Goal: Task Accomplishment & Management: Complete application form

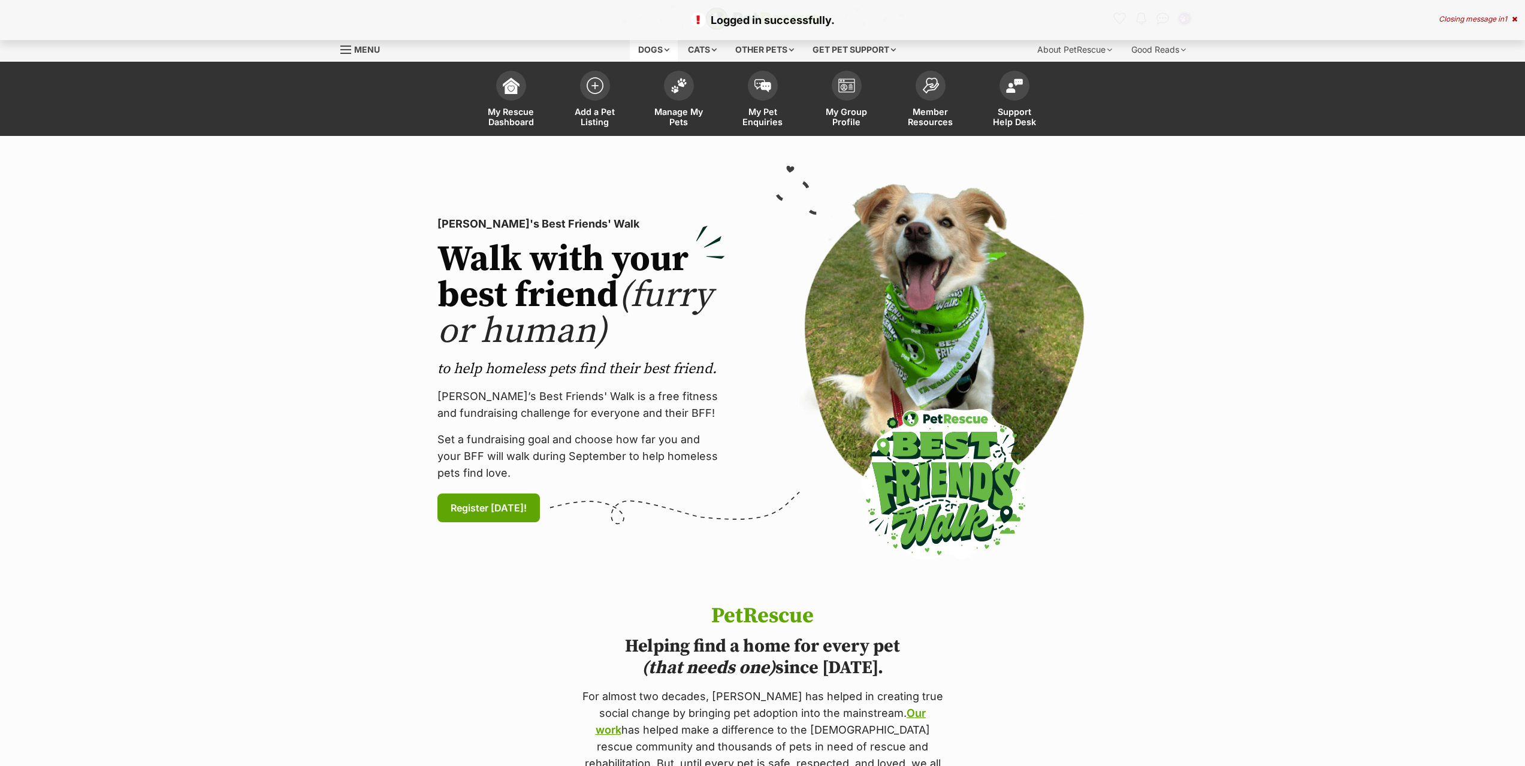
click at [655, 46] on div "Dogs" at bounding box center [654, 50] width 48 height 24
click at [672, 367] on p "to help homeless pets find their best friend." at bounding box center [581, 368] width 288 height 19
click at [615, 89] on link "Add a Pet Listing" at bounding box center [595, 100] width 84 height 71
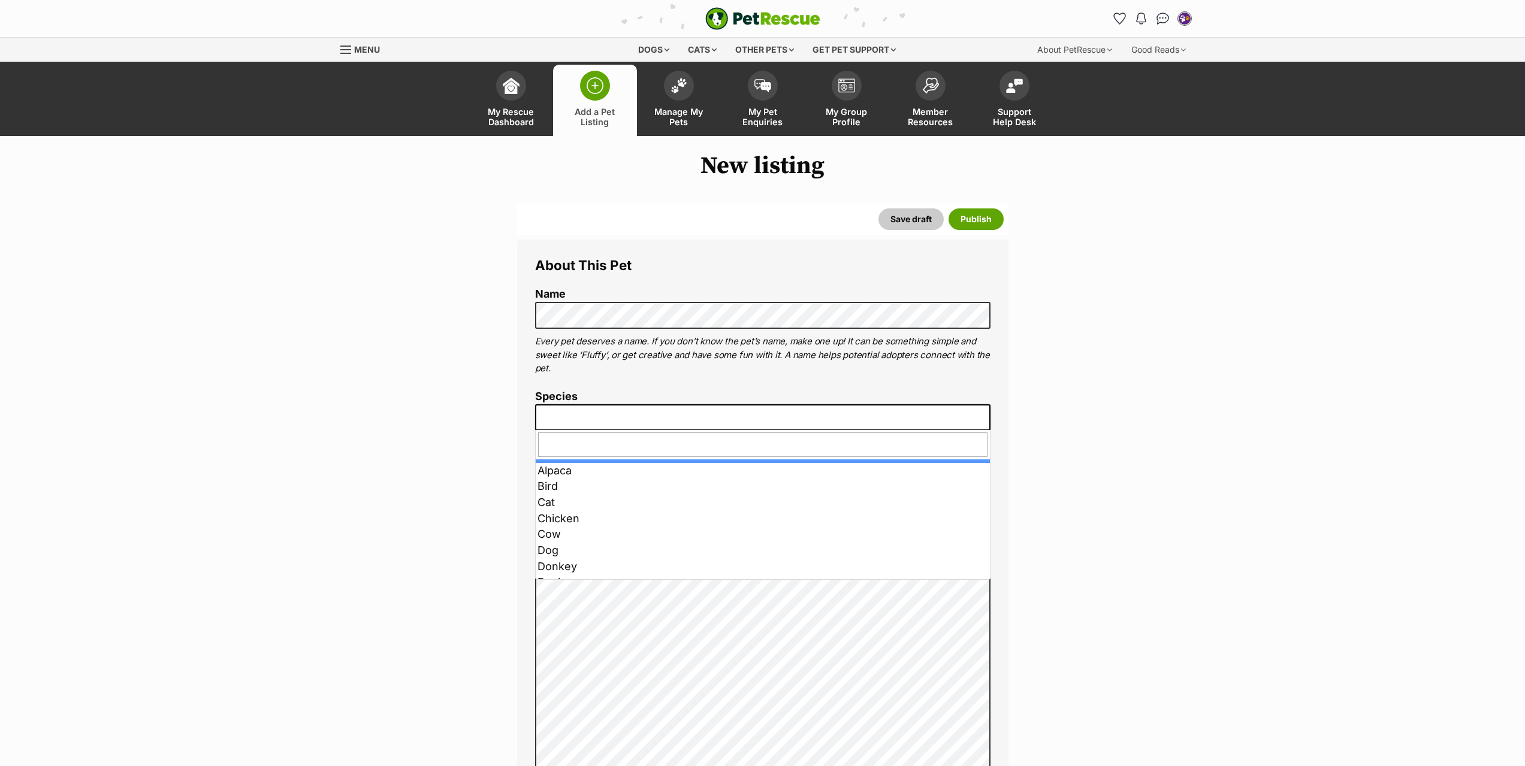
click at [844, 422] on span at bounding box center [762, 417] width 455 height 26
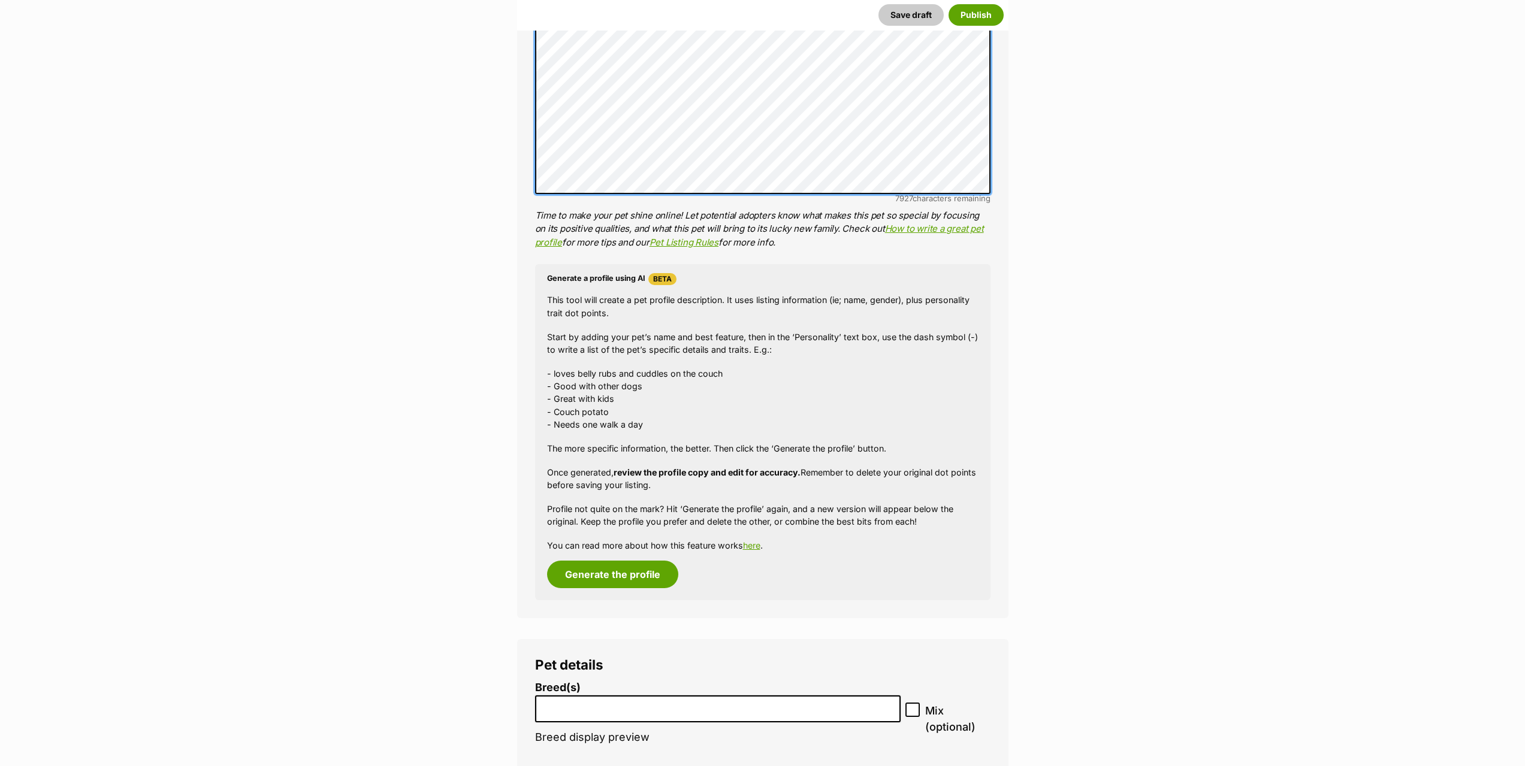
scroll to position [719, 0]
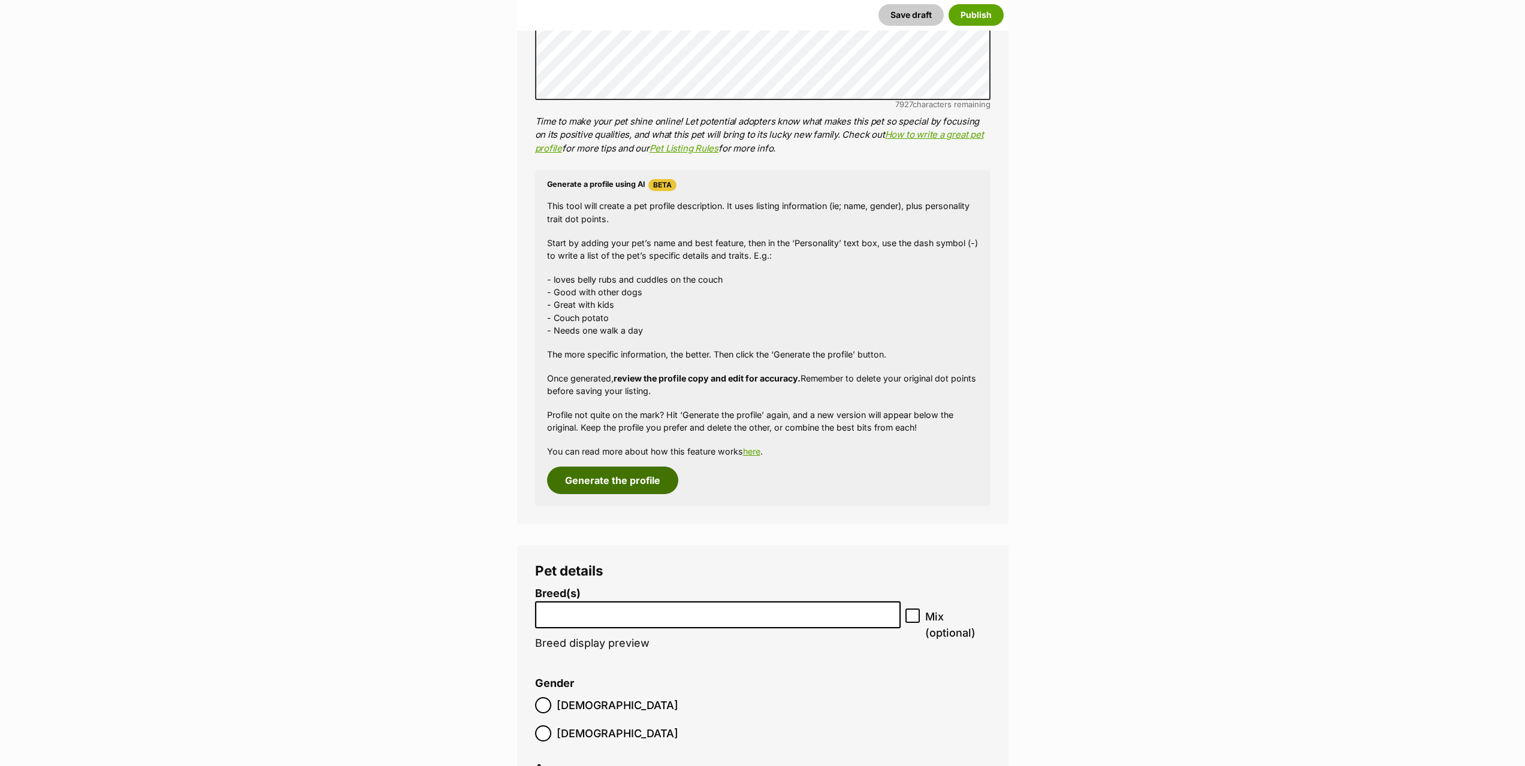
click at [635, 485] on button "Generate the profile" at bounding box center [612, 481] width 131 height 28
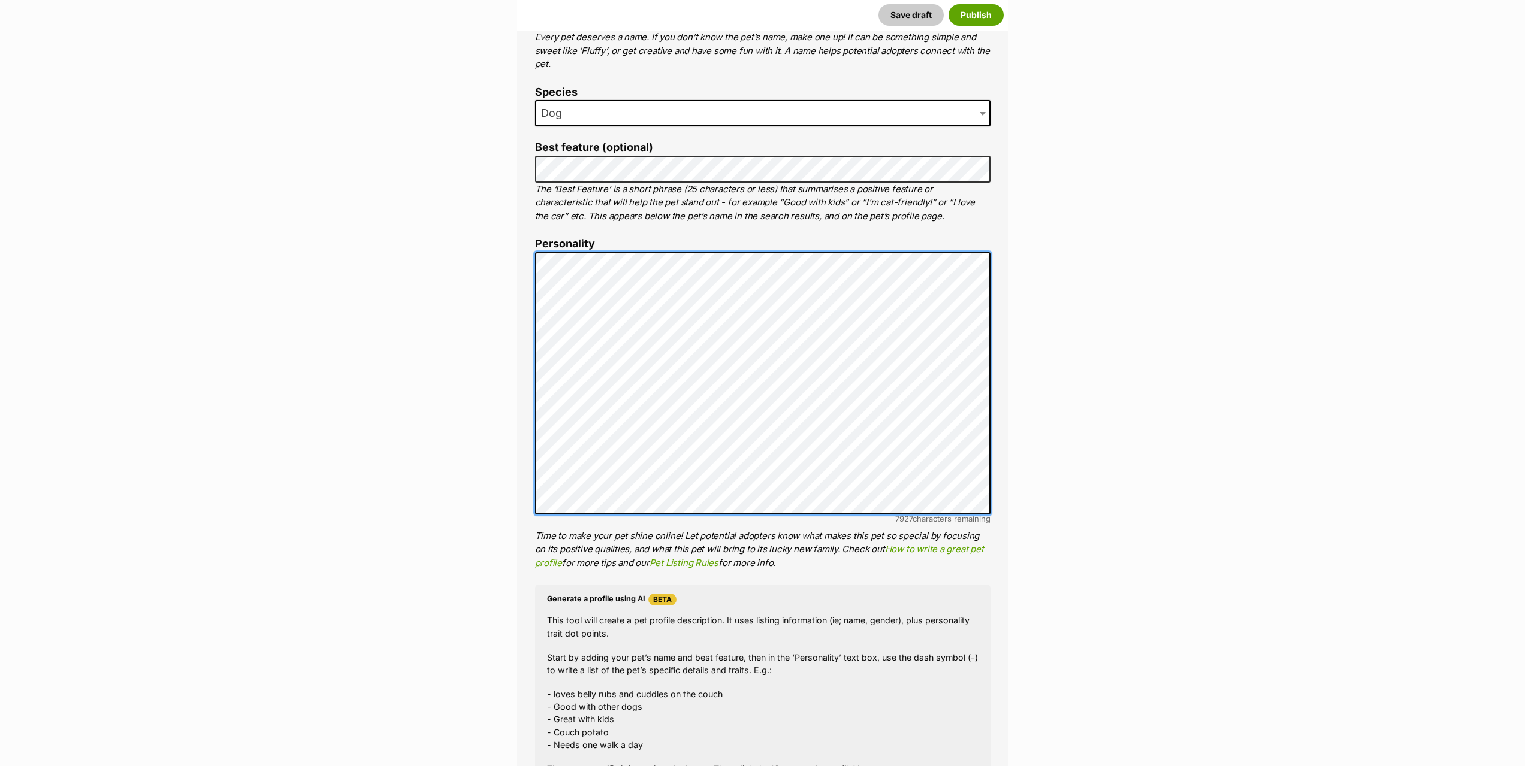
scroll to position [49, 0]
